Goal: Task Accomplishment & Management: Use online tool/utility

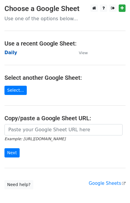
click at [11, 53] on strong "Daily" at bounding box center [10, 52] width 13 height 5
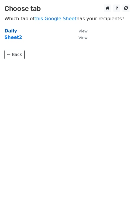
click at [11, 31] on strong "Daily" at bounding box center [10, 30] width 13 height 5
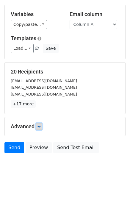
click at [41, 126] on icon at bounding box center [39, 127] width 4 height 4
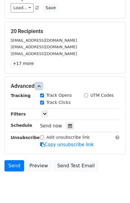
scroll to position [70, 0]
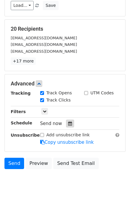
click at [68, 124] on icon at bounding box center [70, 123] width 4 height 4
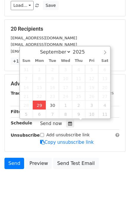
type input "2025-09-29 12:36"
type input "36"
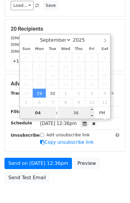
type input "04"
type input "2025-09-29 16:36"
click at [70, 114] on input "36" at bounding box center [76, 113] width 36 height 12
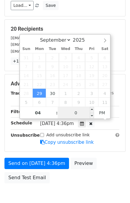
type input "00"
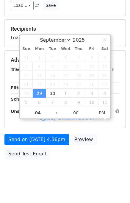
type input "2025-09-29 16:00"
click at [107, 156] on div "Send on Sep 29 at 4:36pm Preview Send Test Email" at bounding box center [65, 148] width 130 height 29
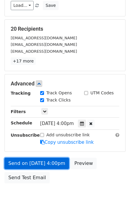
click at [53, 161] on link "Send on Sep 29 at 4:00pm" at bounding box center [36, 163] width 65 height 11
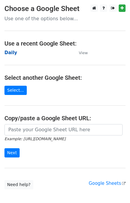
click at [10, 54] on strong "Daily" at bounding box center [10, 52] width 13 height 5
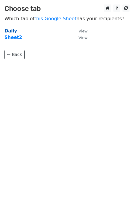
click at [13, 29] on strong "Daily" at bounding box center [10, 30] width 13 height 5
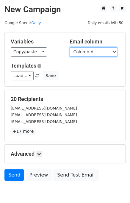
click at [95, 52] on select "Column A Column B Column C Column D Column E Column F Column G Column H" at bounding box center [94, 51] width 48 height 9
select select "Column B"
click at [70, 47] on select "Column A Column B Column C Column D Column E Column F Column G Column H" at bounding box center [94, 51] width 48 height 9
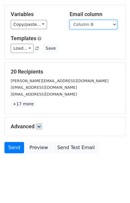
scroll to position [27, 0]
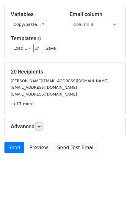
click at [43, 125] on h5 "Advanced" at bounding box center [65, 126] width 109 height 7
click at [41, 126] on icon at bounding box center [39, 127] width 4 height 4
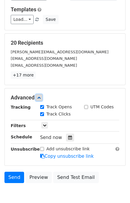
scroll to position [86, 0]
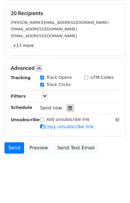
click at [68, 107] on icon at bounding box center [70, 108] width 4 height 4
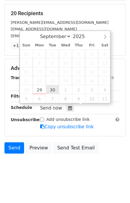
type input "2025-09-30 12:00"
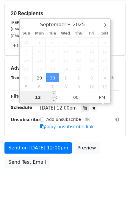
scroll to position [76, 0]
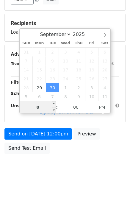
type input "05"
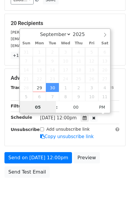
scroll to position [86, 0]
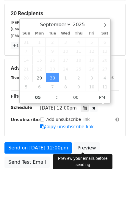
type input "2025-09-30 17:00"
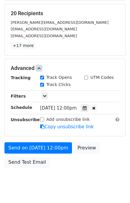
click at [107, 157] on div "Send on Sep 30 at 12:00pm Preview Send Test Email" at bounding box center [65, 156] width 130 height 29
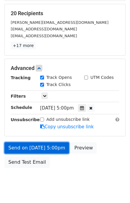
click at [50, 148] on link "Send on Sep 30 at 5:00pm" at bounding box center [36, 147] width 65 height 11
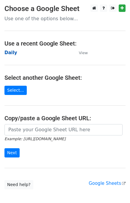
click at [11, 54] on strong "Daily" at bounding box center [10, 52] width 13 height 5
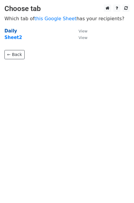
click at [7, 30] on strong "Daily" at bounding box center [10, 30] width 13 height 5
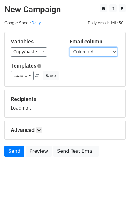
click at [85, 52] on select "Column A Column B Column C Column D Column E Column F Column G Column H" at bounding box center [94, 51] width 48 height 9
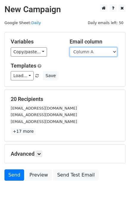
click at [89, 53] on select "Column A Column B Column C Column D Column E Column F Column G Column H" at bounding box center [94, 51] width 48 height 9
select select "Column C"
click at [70, 47] on select "Column A Column B Column C Column D Column E Column F Column G Column H" at bounding box center [94, 51] width 48 height 9
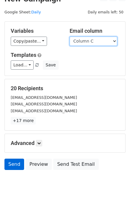
scroll to position [27, 0]
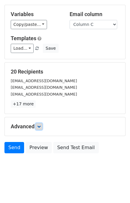
click at [40, 127] on icon at bounding box center [39, 127] width 4 height 4
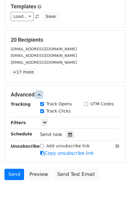
scroll to position [81, 0]
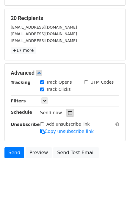
click at [69, 112] on div at bounding box center [70, 113] width 8 height 8
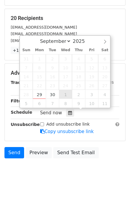
type input "[DATE] 12:00"
select select "9"
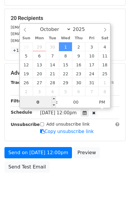
type input "06"
type input "[DATE] 18:00"
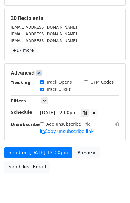
click at [110, 148] on div "Send on [DATE] 12:00pm Preview Send Test Email" at bounding box center [65, 161] width 130 height 29
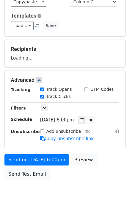
scroll to position [60, 0]
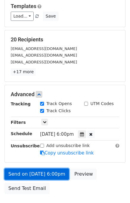
click at [46, 174] on link "Send on [DATE] 6:00pm" at bounding box center [36, 173] width 65 height 11
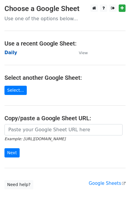
click at [14, 52] on strong "Daily" at bounding box center [10, 52] width 13 height 5
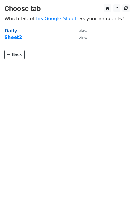
click at [12, 31] on strong "Daily" at bounding box center [10, 30] width 13 height 5
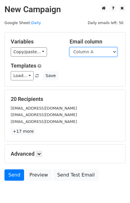
click at [96, 52] on select "Column A Column B Column C Column D Column E Column F Column G Column H" at bounding box center [94, 51] width 48 height 9
select select "Column D"
click at [70, 47] on select "Column A Column B Column C Column D Column E Column F Column G Column H" at bounding box center [94, 51] width 48 height 9
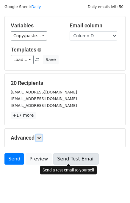
scroll to position [27, 0]
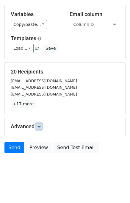
drag, startPoint x: 42, startPoint y: 125, endPoint x: 46, endPoint y: 133, distance: 9.2
click at [42, 125] on link at bounding box center [39, 126] width 7 height 7
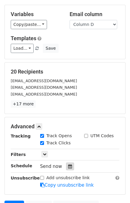
click at [68, 167] on icon at bounding box center [70, 166] width 4 height 4
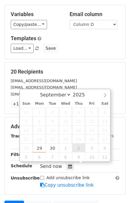
type input "2025-10-02 12:00"
select select "9"
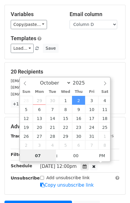
type input "07"
type input "2025-10-02 19:00"
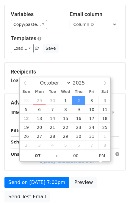
click at [98, 181] on div "Send on Oct 2 at 7:00pm Preview Send Test Email" at bounding box center [65, 191] width 130 height 29
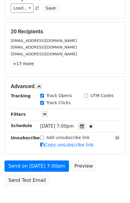
scroll to position [100, 0]
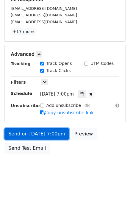
click at [43, 134] on link "Send on Oct 2 at 7:00pm" at bounding box center [36, 133] width 65 height 11
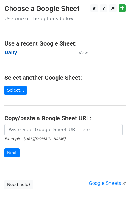
click at [7, 51] on strong "Daily" at bounding box center [10, 52] width 13 height 5
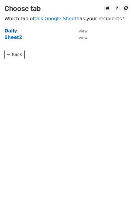
click at [13, 32] on strong "Daily" at bounding box center [10, 30] width 13 height 5
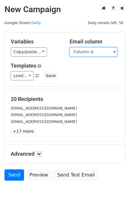
click at [86, 51] on select "Column A Column B Column C Column D Column E Column F Column G Column H" at bounding box center [94, 51] width 48 height 9
select select "Column E"
click at [70, 47] on select "Column A Column B Column C Column D Column E Column F Column G Column H" at bounding box center [94, 51] width 48 height 9
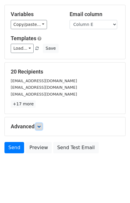
click at [41, 126] on icon at bounding box center [39, 127] width 4 height 4
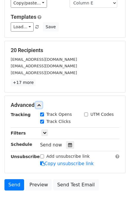
scroll to position [73, 0]
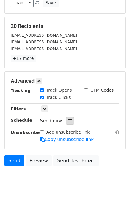
click at [68, 119] on icon at bounding box center [70, 121] width 4 height 4
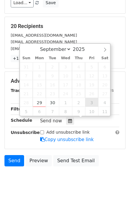
type input "[DATE] 12:00"
select select "9"
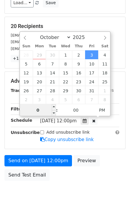
type input "08"
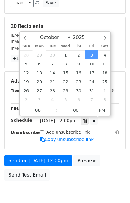
type input "[DATE] 20:00"
click at [114, 165] on div "Send on [DATE] 12:00pm Preview Send Test Email" at bounding box center [65, 169] width 130 height 29
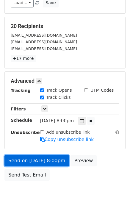
click at [46, 157] on link "Send on [DATE] 8:00pm" at bounding box center [36, 160] width 65 height 11
